Goal: Entertainment & Leisure: Consume media (video, audio)

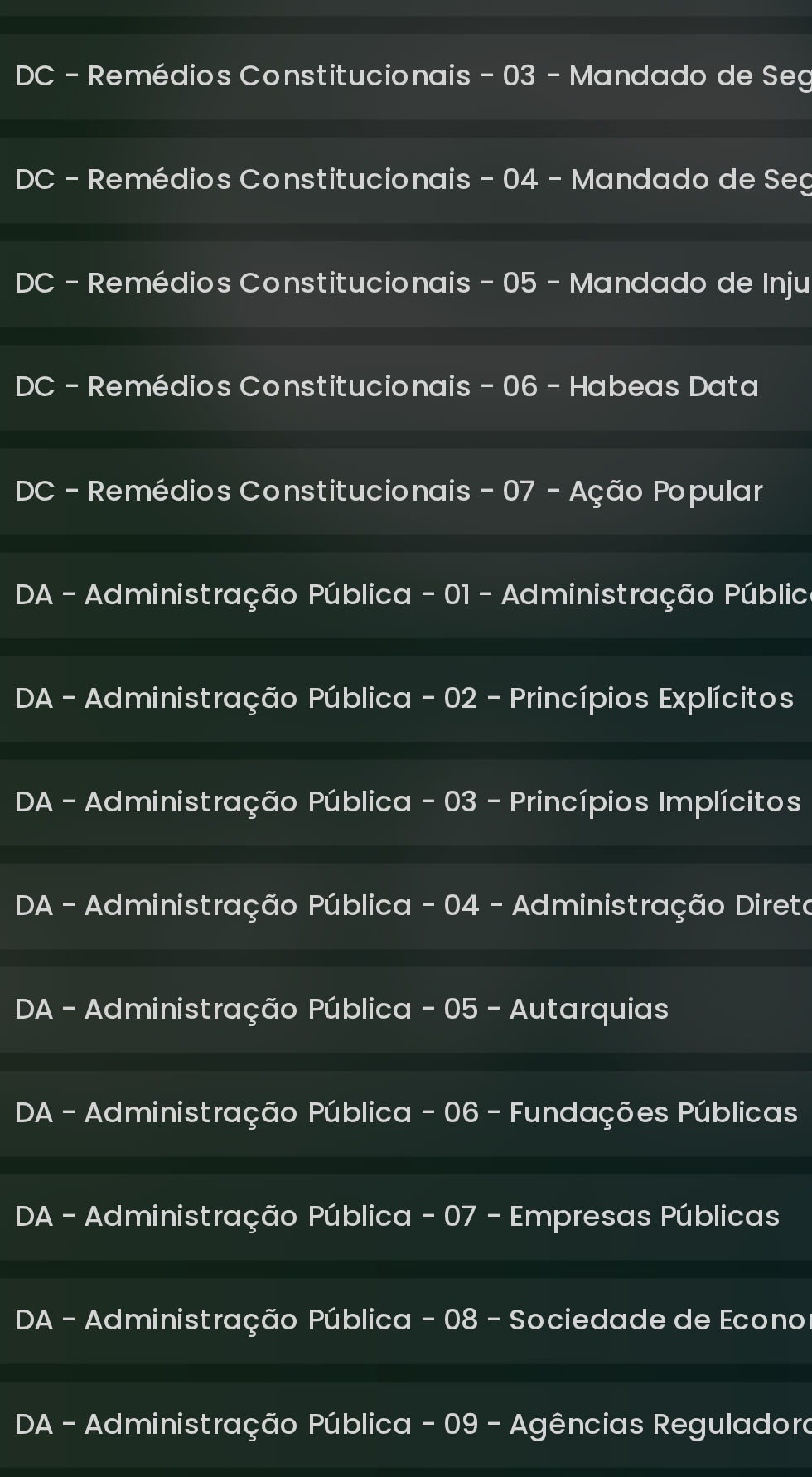
scroll to position [1317, 0]
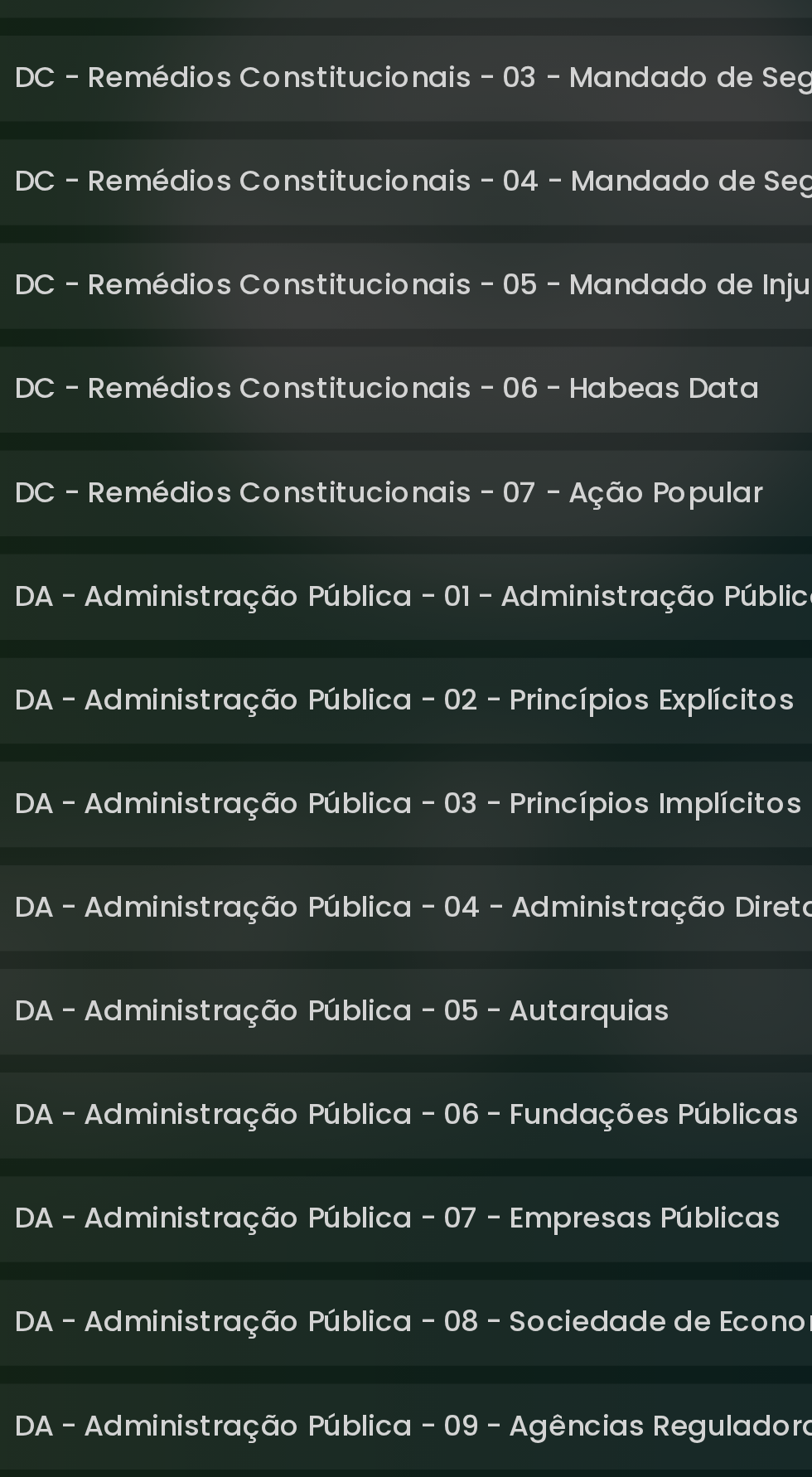
click at [232, 820] on p "DA - Administração Pública - 02 - Princípios Explícitos Loading Track..." at bounding box center [353, 820] width 362 height 20
click at [193, 775] on p "DA - Administração Pública - 01 - Administração Pública Loading Track..." at bounding box center [360, 772] width 377 height 20
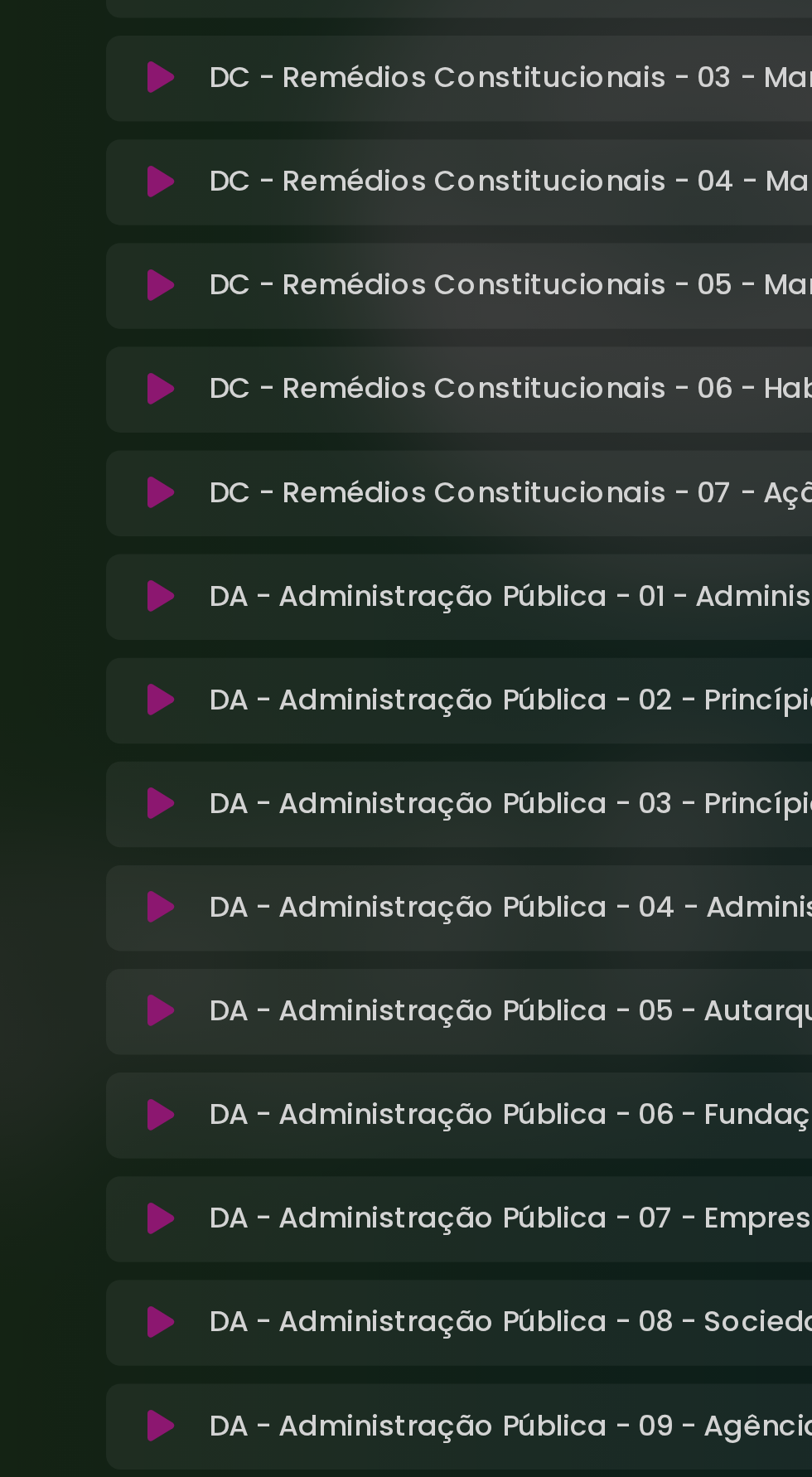
click at [154, 774] on icon at bounding box center [150, 772] width 12 height 17
click at [143, 816] on button at bounding box center [149, 820] width 31 height 17
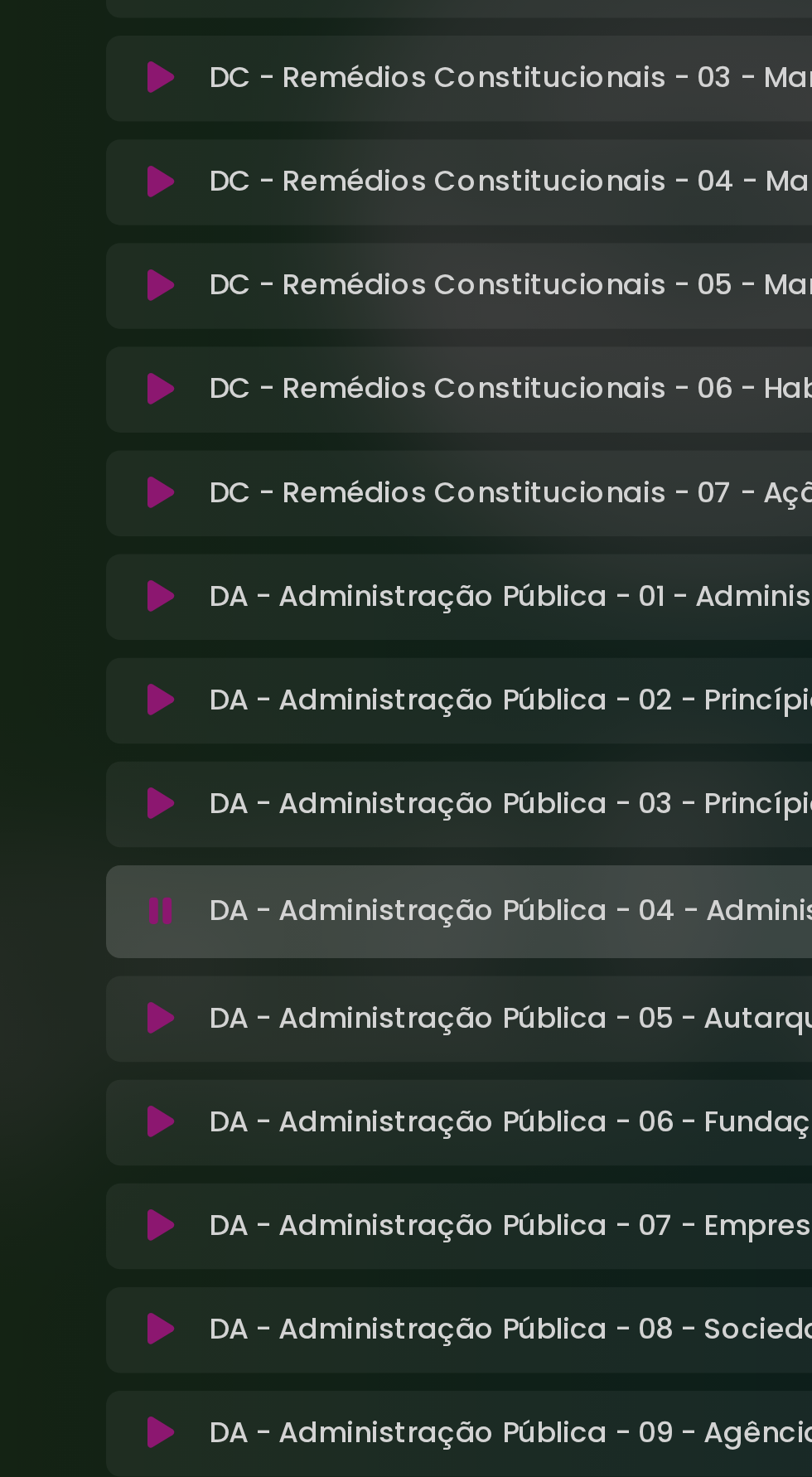
click at [271, 923] on p "DA - Administração Pública - 04 - Administração Direta e Indireta Loading Track…" at bounding box center [404, 918] width 465 height 23
click at [283, 925] on p "DA - Administração Pública - 04 - Administração Direta e Indireta Loading Track…" at bounding box center [404, 918] width 465 height 23
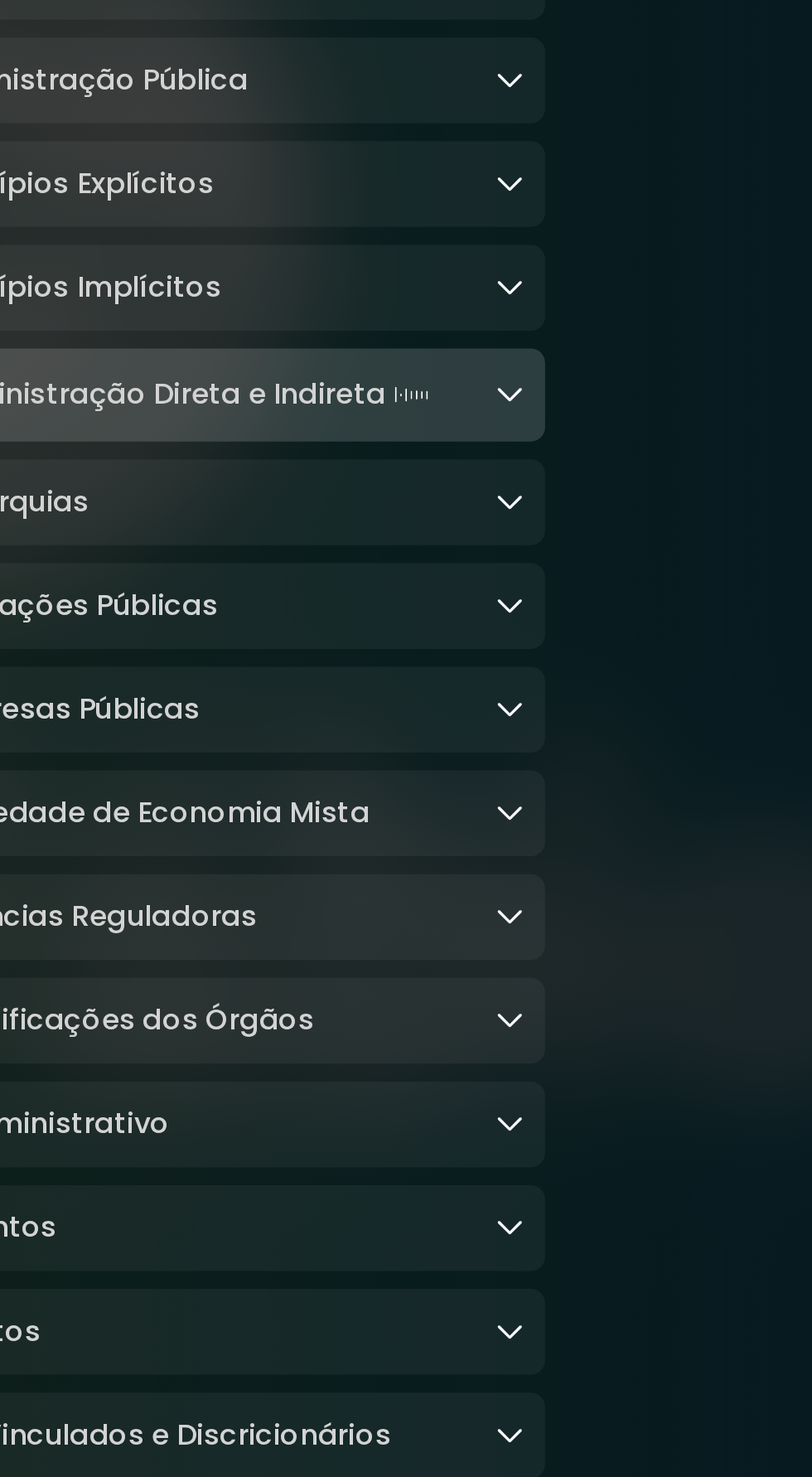
scroll to position [0, 0]
click at [670, 677] on icon at bounding box center [671, 677] width 13 height 13
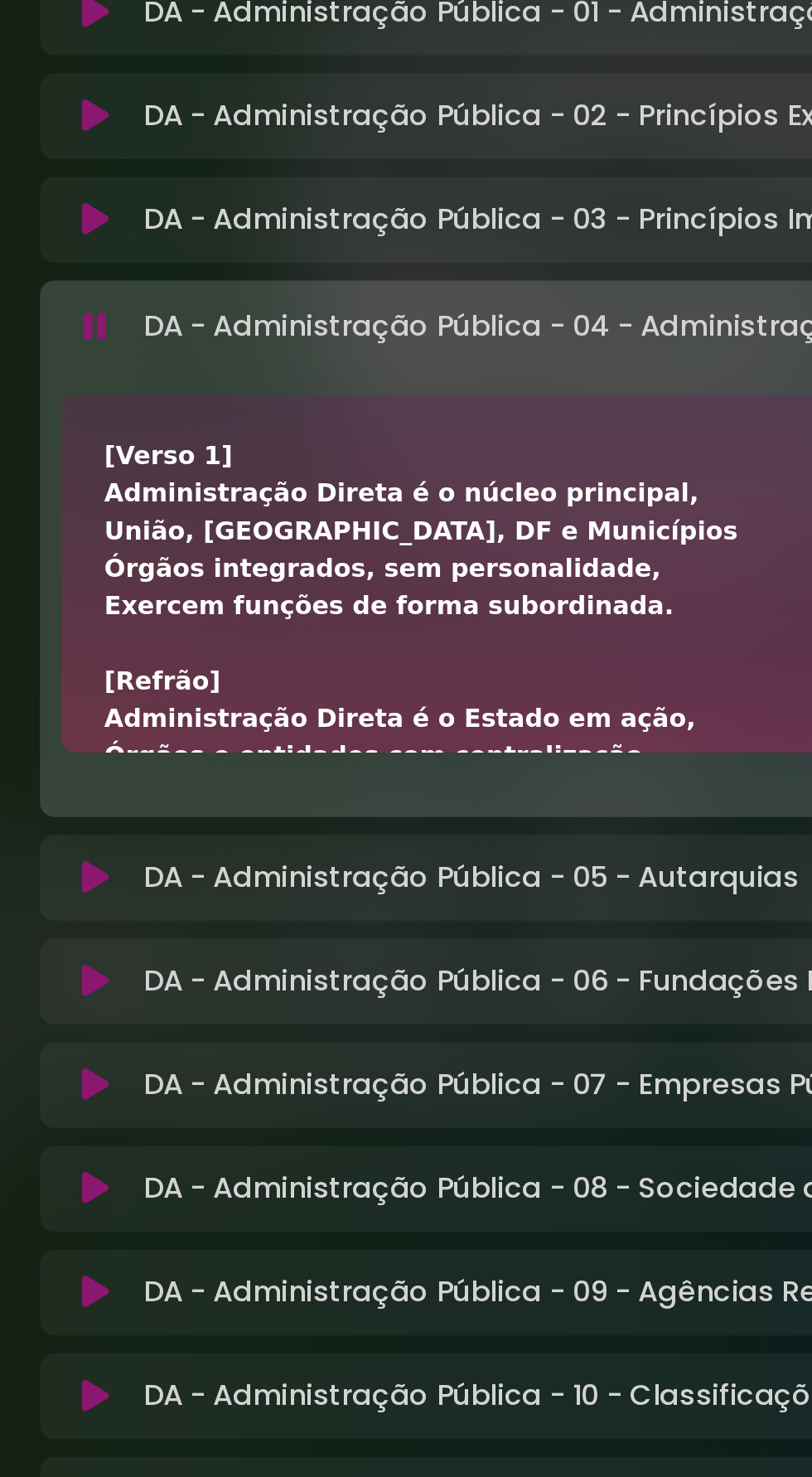
scroll to position [1587, 0]
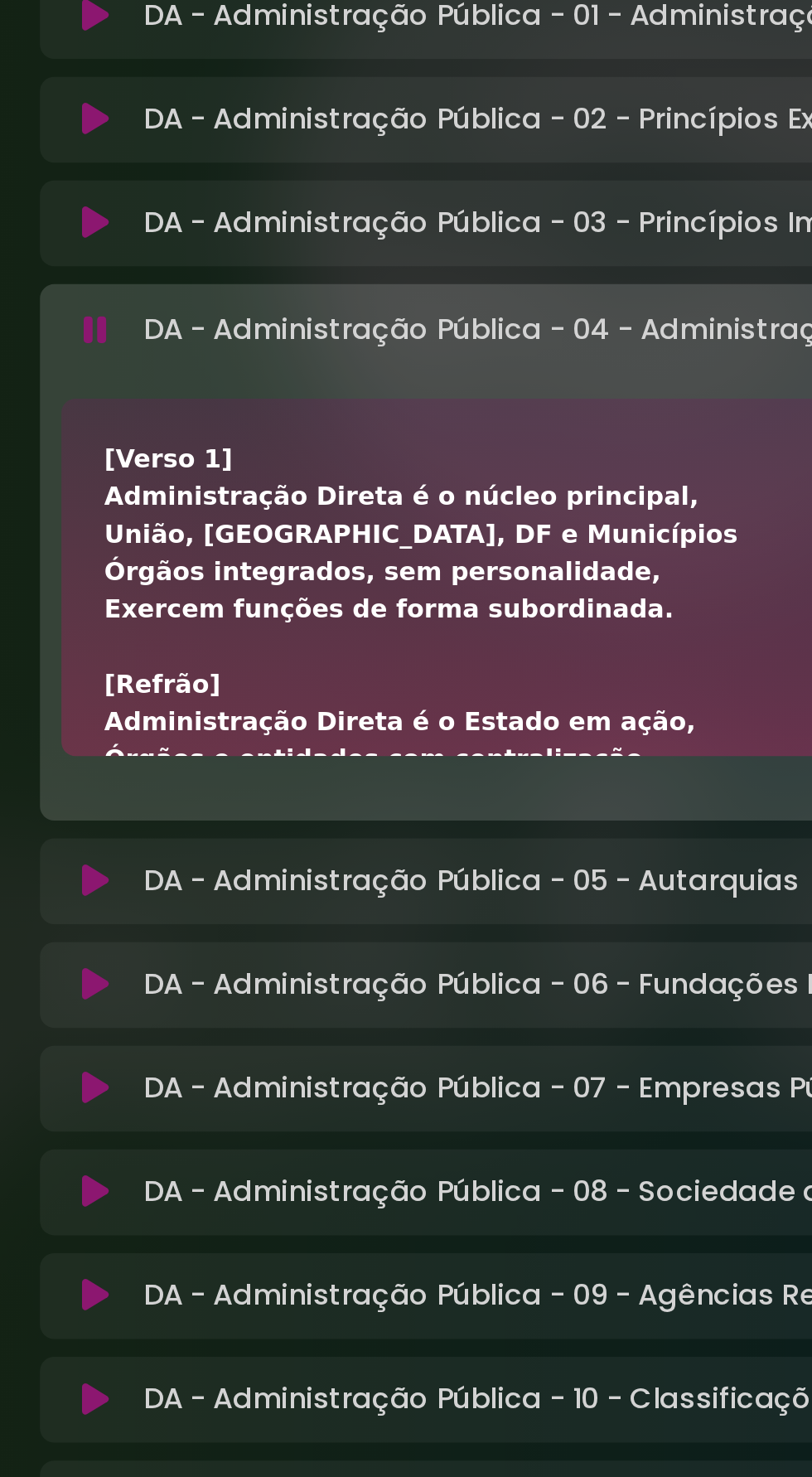
click at [270, 778] on div "[Verso 1] Administração Direta é o núcleo principal, União, Estados, [GEOGRAPHI…" at bounding box center [406, 1022] width 504 height 643
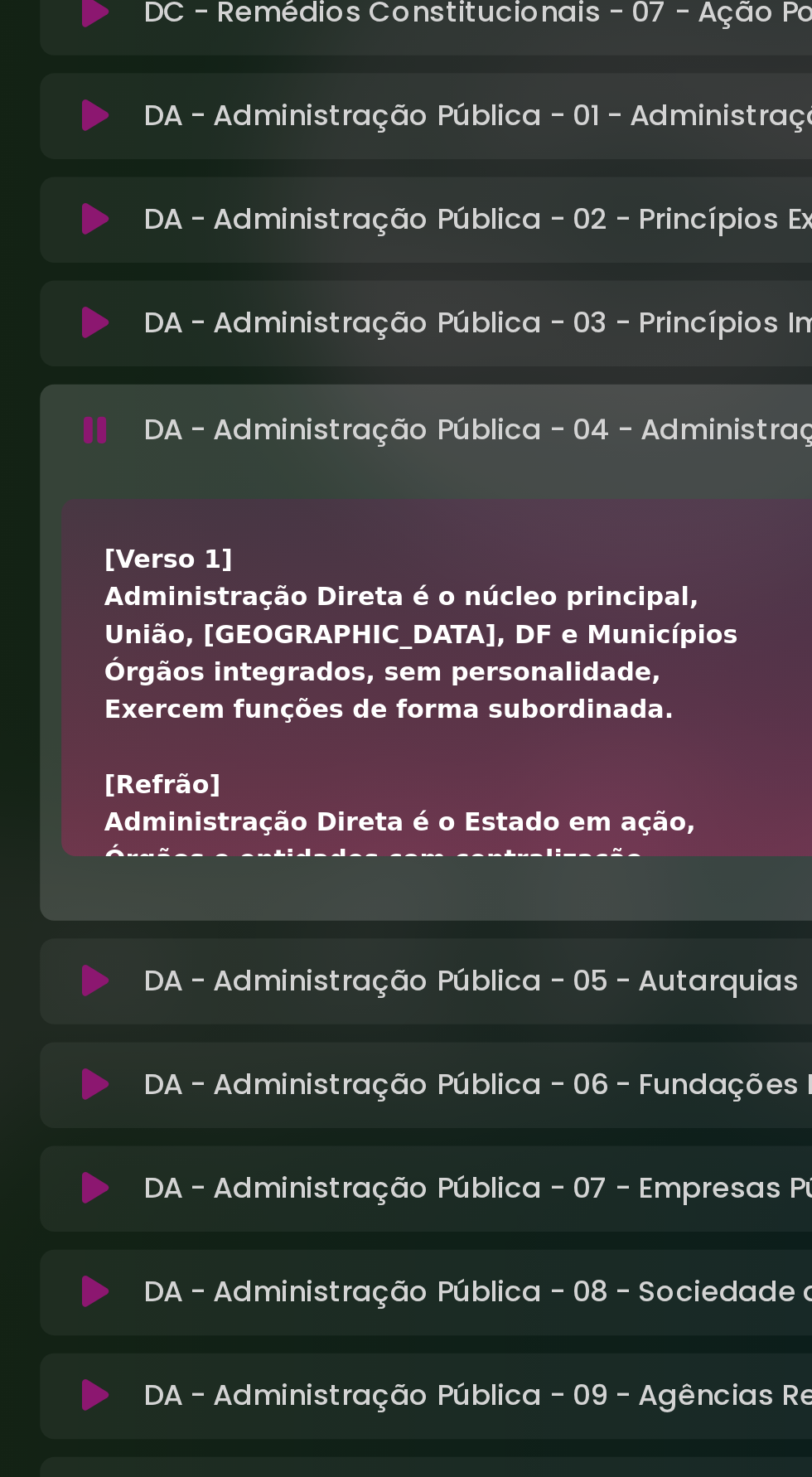
scroll to position [1528, 0]
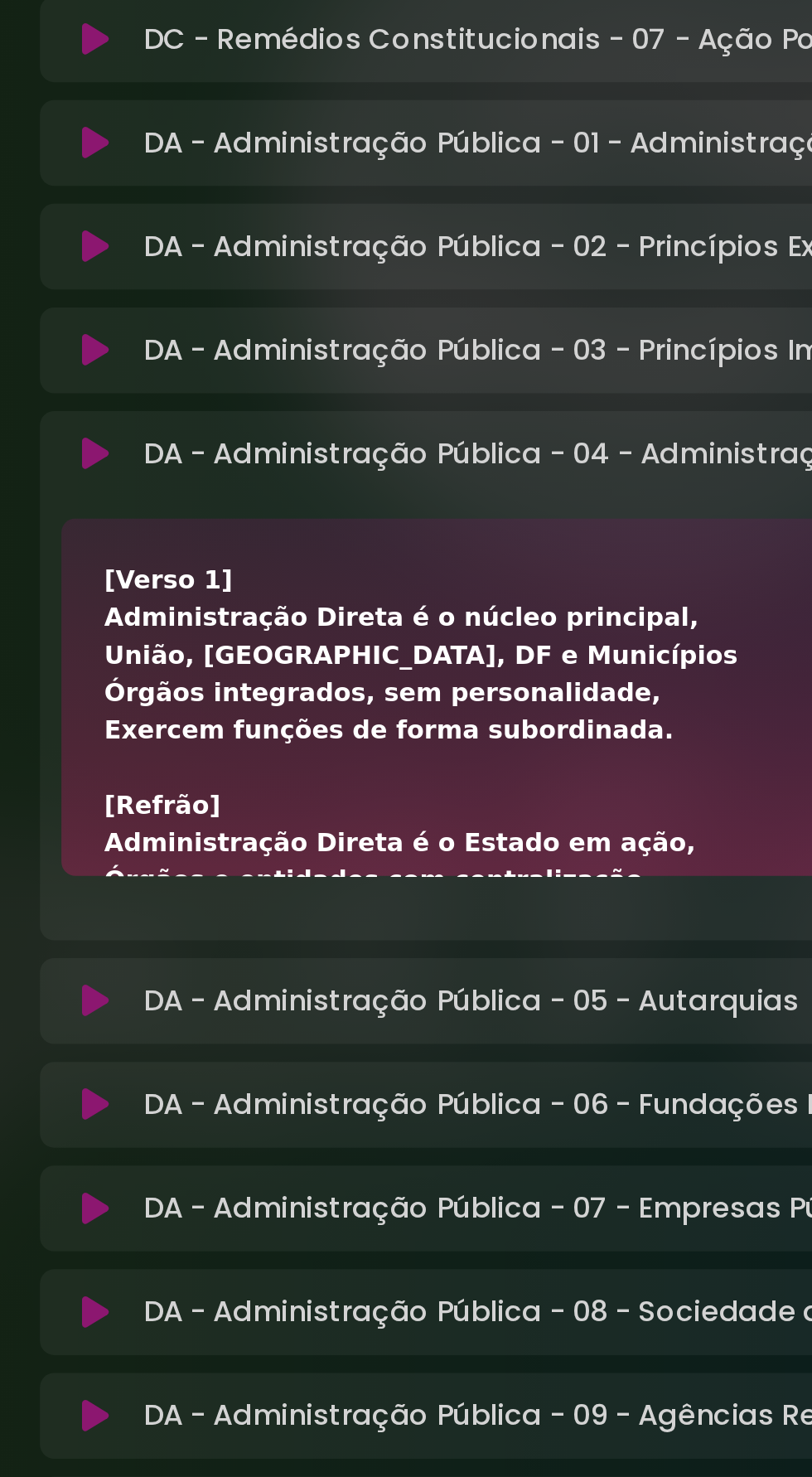
click at [153, 702] on icon at bounding box center [150, 706] width 12 height 17
click at [165, 962] on button at bounding box center [149, 959] width 31 height 17
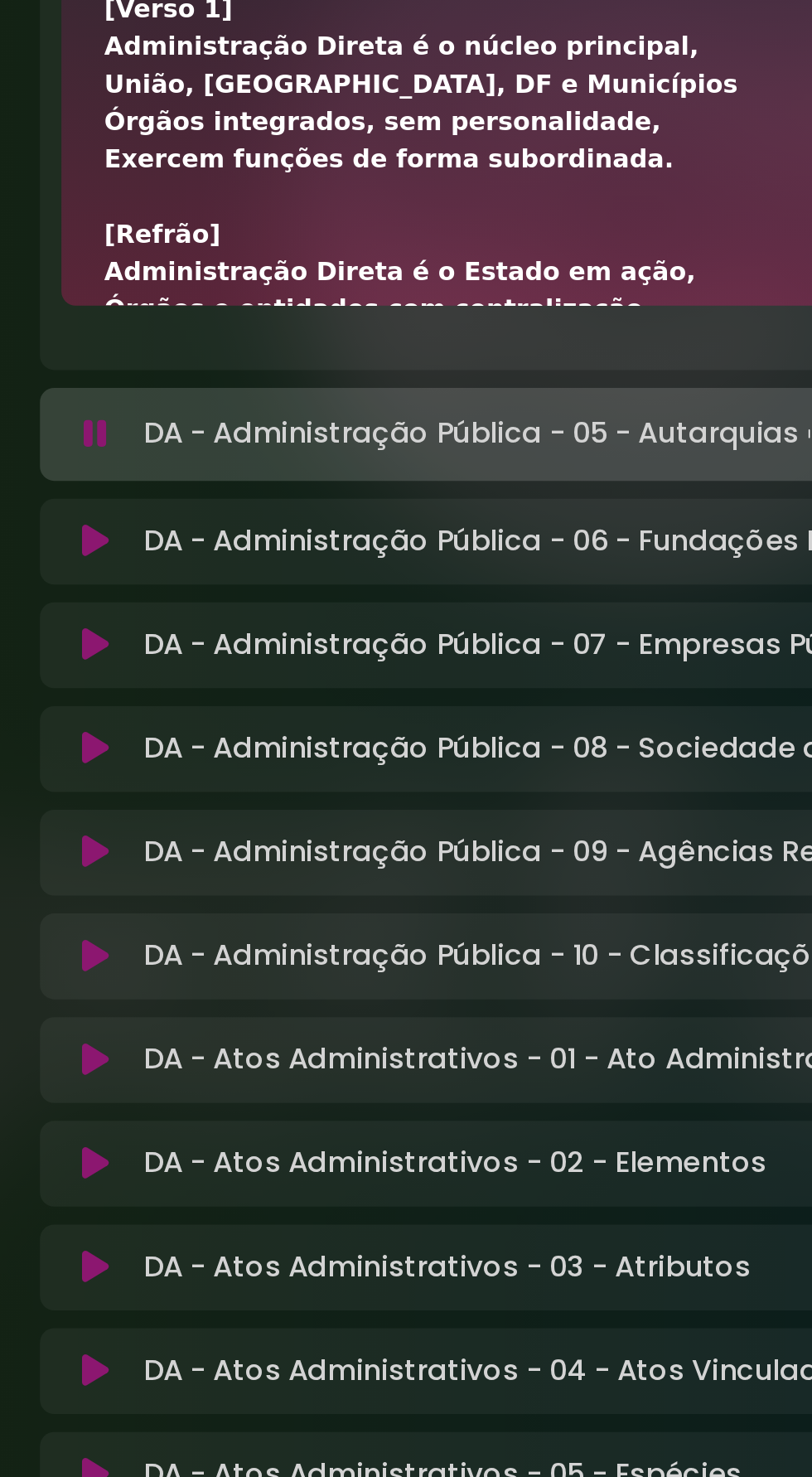
scroll to position [1810, 0]
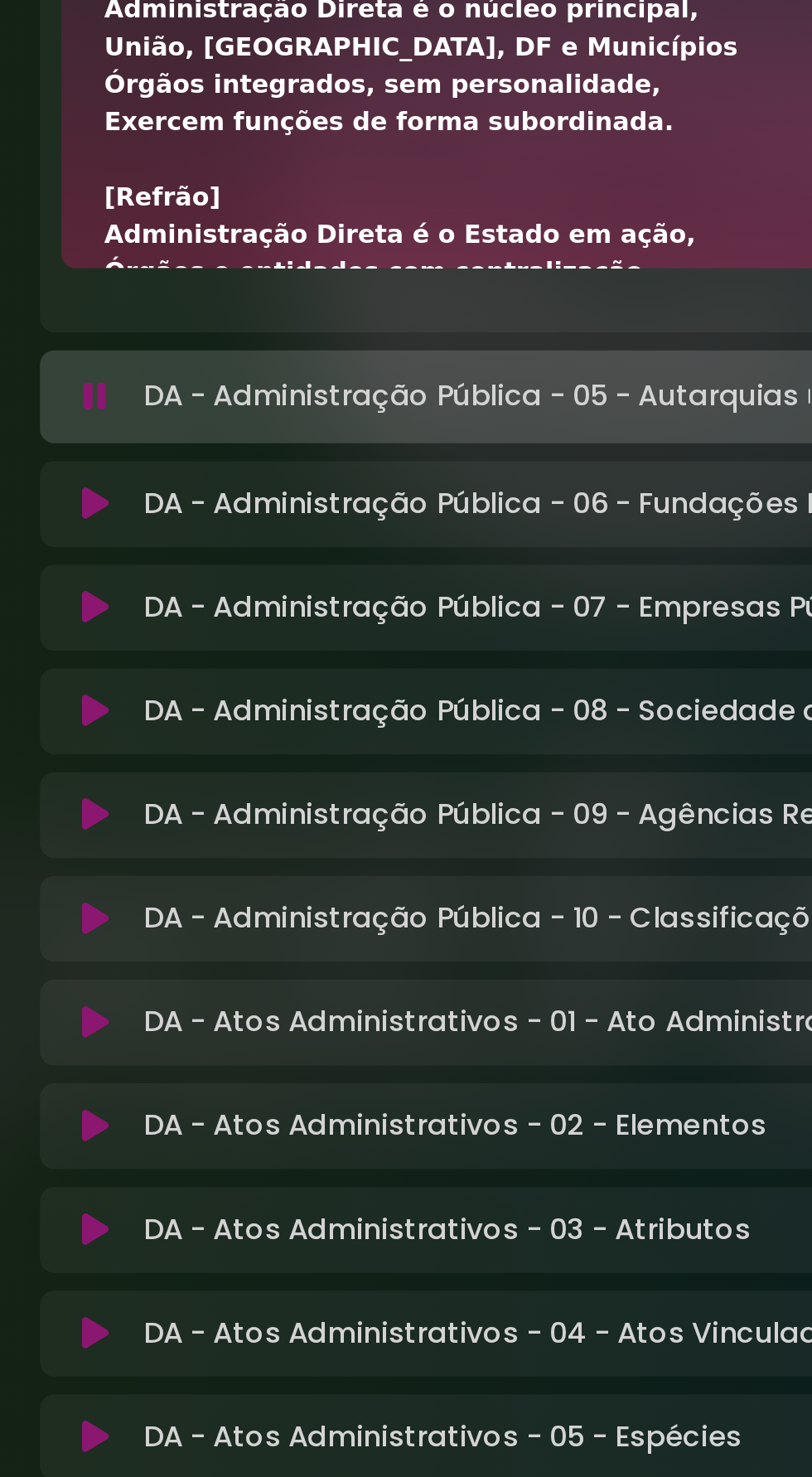
click at [157, 733] on button at bounding box center [149, 729] width 31 height 17
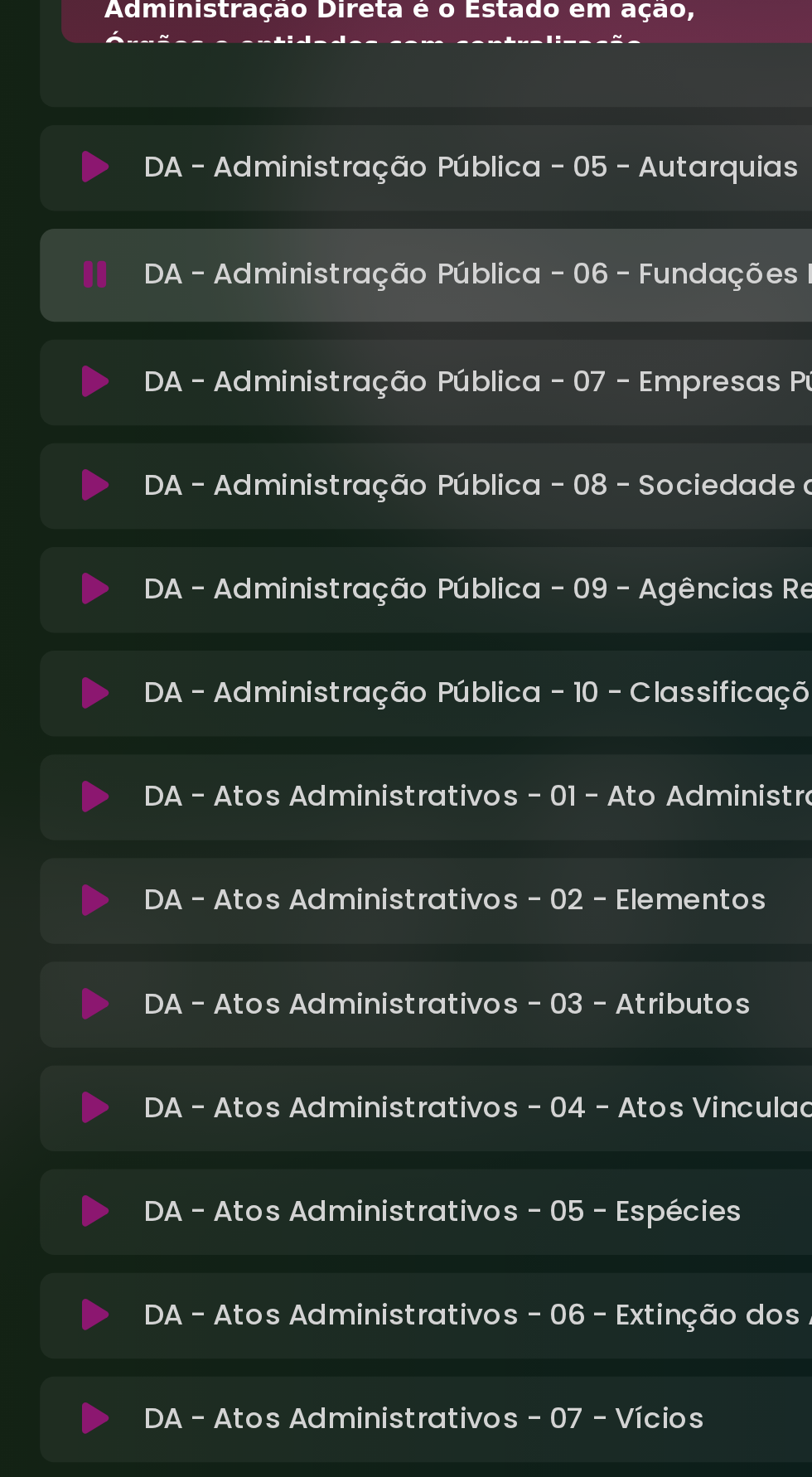
scroll to position [1914, 0]
click at [149, 868] on icon at bounding box center [150, 865] width 12 height 17
